Goal: Navigation & Orientation: Find specific page/section

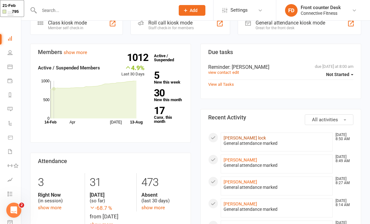
click at [233, 135] on link "dillon lock" at bounding box center [245, 137] width 42 height 5
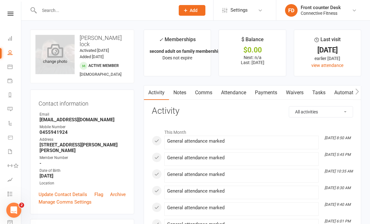
click at [56, 64] on div "change photo" at bounding box center [54, 54] width 39 height 39
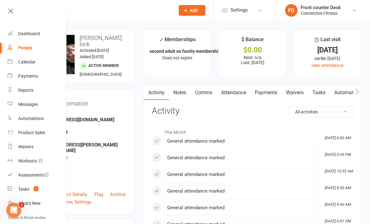
click at [98, 12] on input "text" at bounding box center [103, 10] width 133 height 9
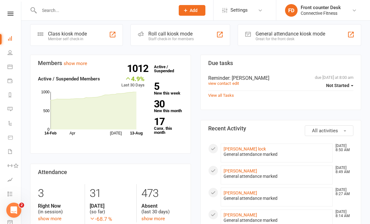
scroll to position [161, 0]
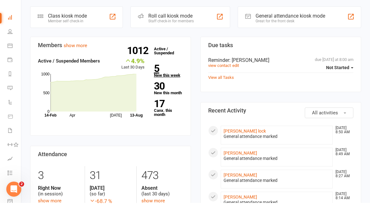
click at [161, 85] on strong "5" at bounding box center [167, 89] width 27 height 9
